Goal: Task Accomplishment & Management: Use online tool/utility

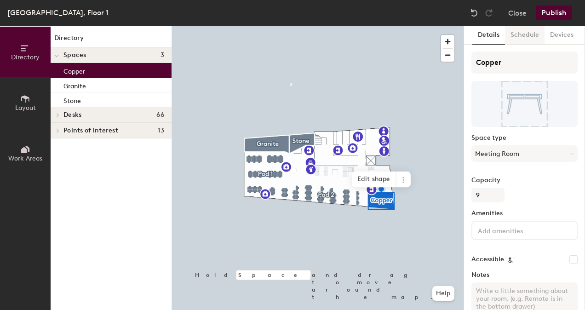
click at [519, 37] on button "Schedule" at bounding box center [525, 35] width 40 height 19
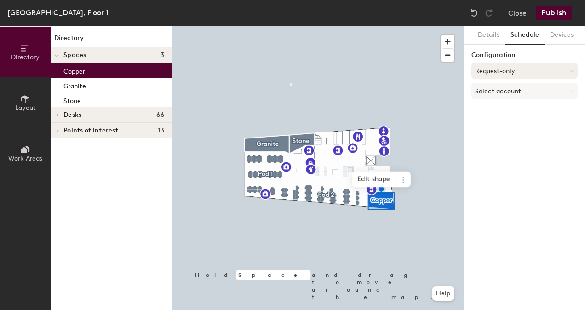
click at [529, 72] on button "Request-only" at bounding box center [525, 71] width 106 height 17
click at [501, 92] on div "On-demand" at bounding box center [524, 94] width 105 height 14
click at [553, 14] on button "Publish" at bounding box center [554, 13] width 36 height 15
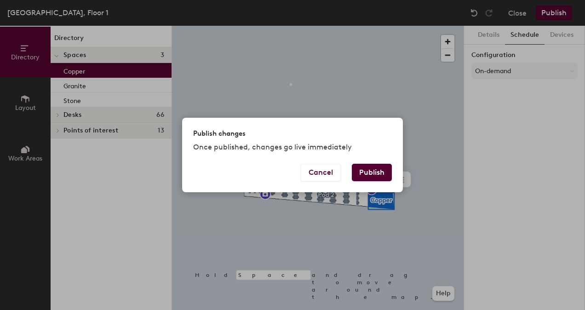
click at [369, 175] on button "Publish" at bounding box center [372, 172] width 40 height 17
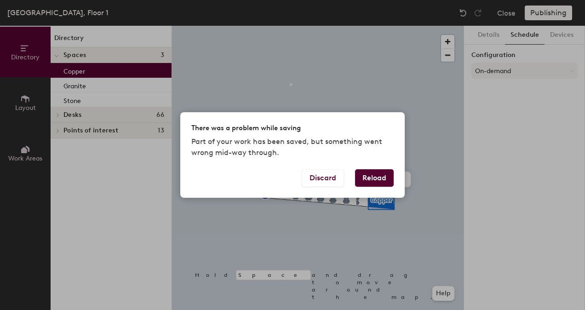
click at [368, 178] on button "Reload" at bounding box center [374, 177] width 39 height 17
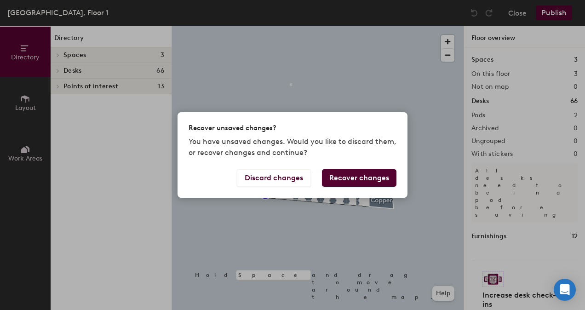
click at [348, 86] on div "Recover unsaved changes? You have unsaved changes. Would you like to discard th…" at bounding box center [292, 155] width 585 height 310
click at [276, 176] on button "Discard changes" at bounding box center [274, 177] width 74 height 17
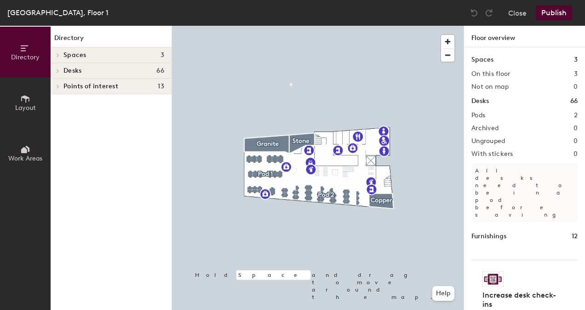
click at [520, 11] on button "Close" at bounding box center [517, 13] width 18 height 15
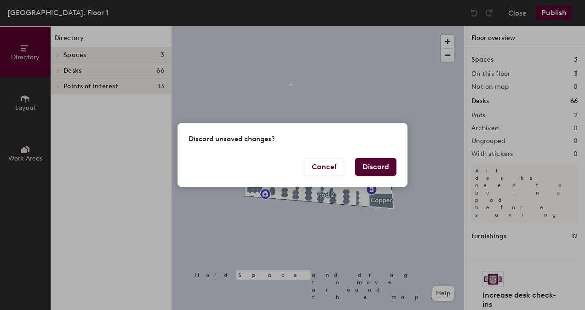
click at [377, 169] on button "Discard" at bounding box center [375, 166] width 41 height 17
click at [369, 166] on button "Discard" at bounding box center [375, 166] width 41 height 17
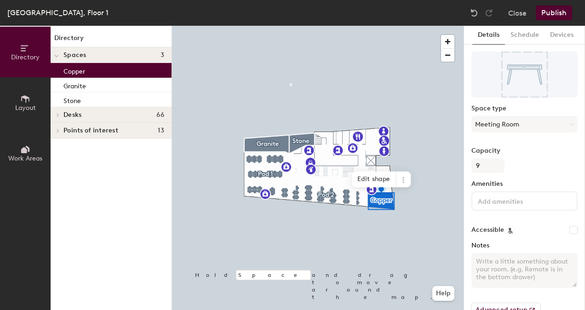
scroll to position [52, 0]
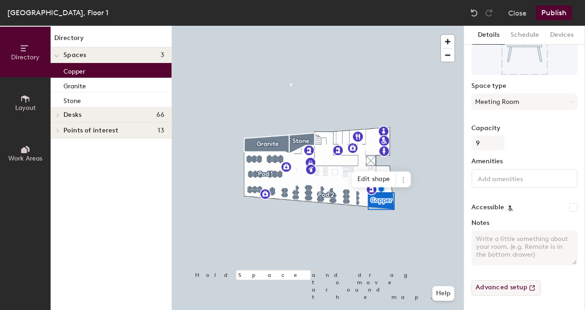
click at [510, 285] on button "Advanced setup" at bounding box center [506, 288] width 69 height 16
click at [524, 34] on button "Schedule" at bounding box center [525, 35] width 40 height 19
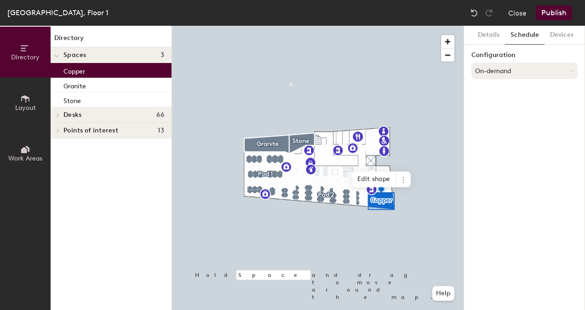
click at [518, 72] on button "On-demand" at bounding box center [525, 71] width 106 height 17
click at [485, 35] on button "Details" at bounding box center [488, 35] width 33 height 19
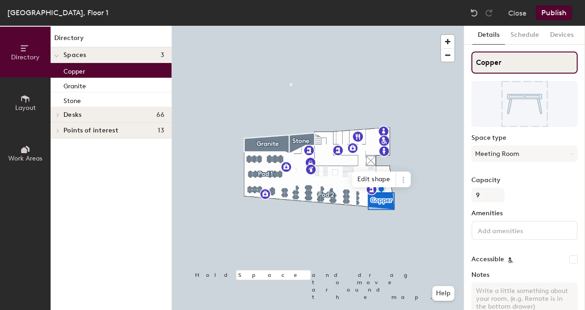
click at [512, 65] on input "Copper" at bounding box center [525, 63] width 106 height 22
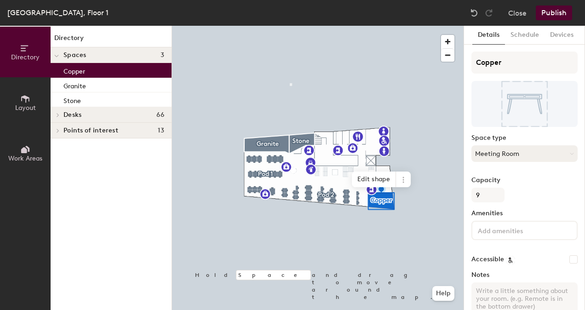
click at [542, 155] on button "Meeting Room" at bounding box center [525, 153] width 106 height 17
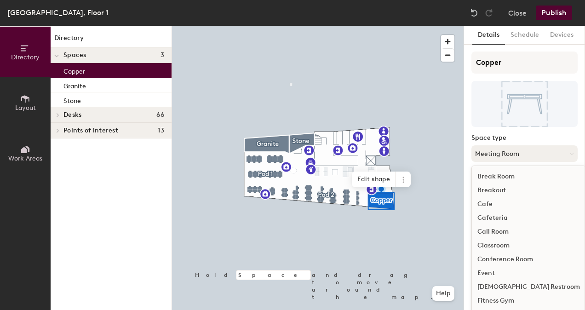
click at [542, 155] on button "Meeting Room" at bounding box center [525, 153] width 106 height 17
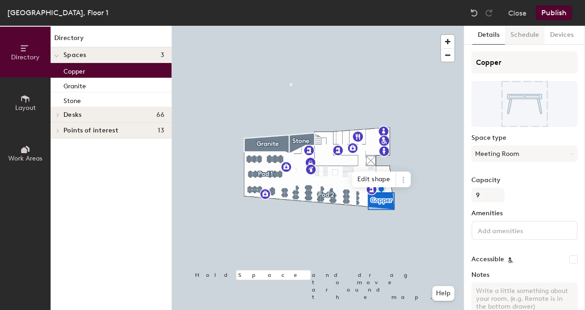
click at [524, 35] on button "Schedule" at bounding box center [525, 35] width 40 height 19
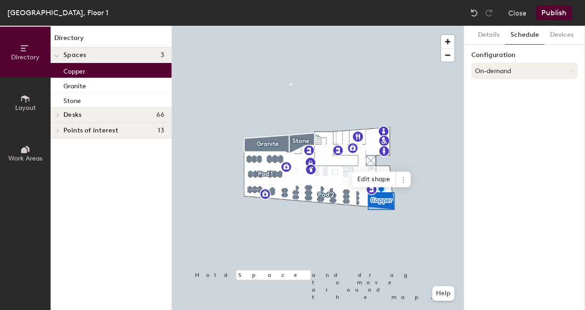
click at [527, 68] on button "On-demand" at bounding box center [525, 71] width 106 height 17
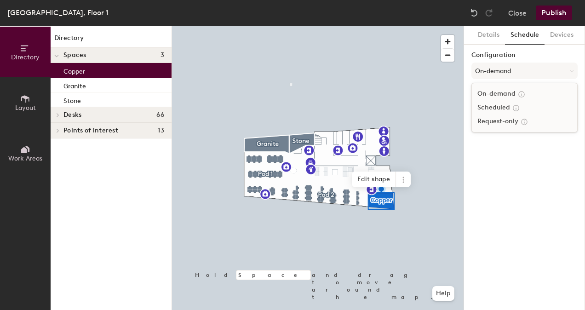
click at [491, 94] on div "On-demand" at bounding box center [524, 94] width 105 height 14
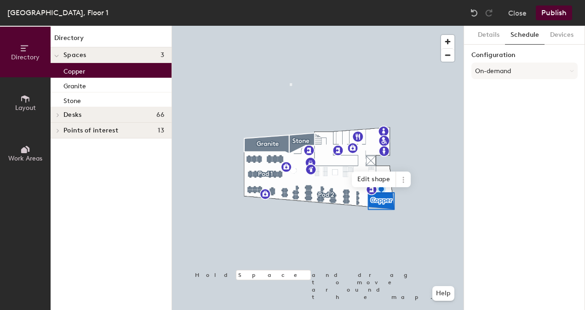
click at [552, 14] on button "Publish" at bounding box center [554, 13] width 36 height 15
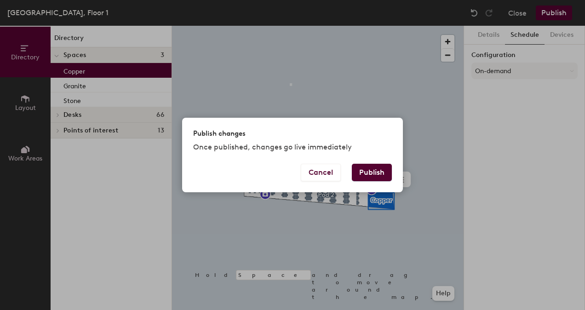
click at [375, 170] on button "Publish" at bounding box center [372, 172] width 40 height 17
